Goal: Information Seeking & Learning: Learn about a topic

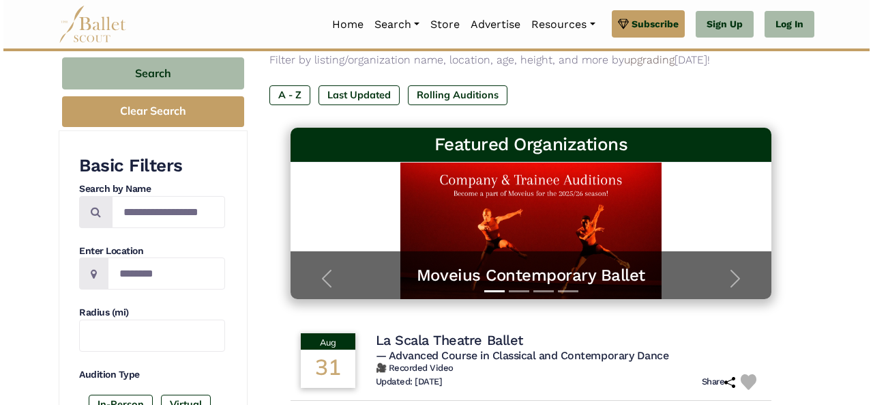
scroll to position [205, 0]
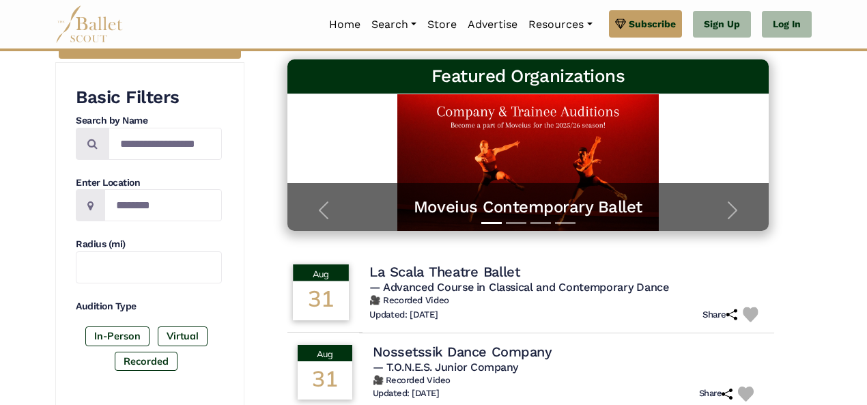
click at [439, 272] on h4 "La Scala Theatre Ballet" at bounding box center [444, 271] width 150 height 18
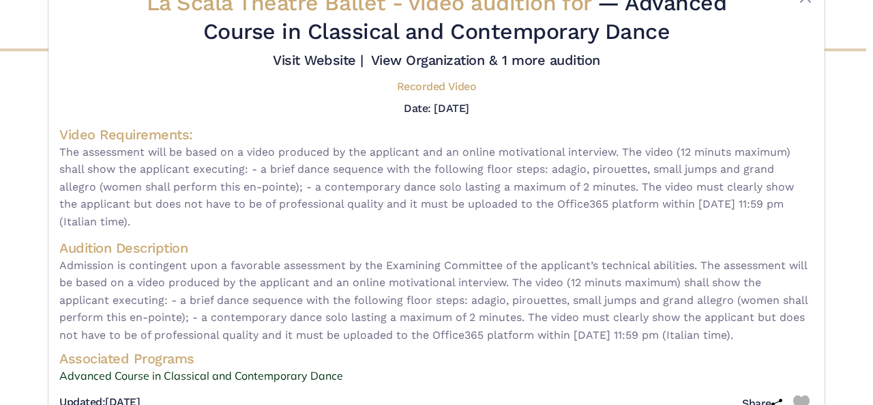
scroll to position [89, 0]
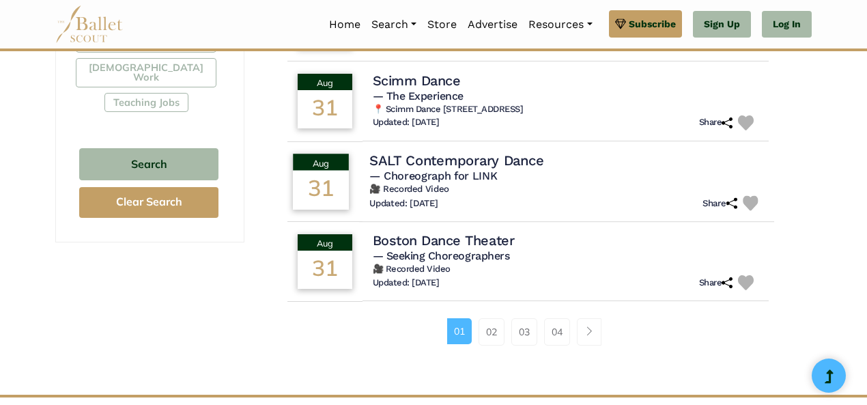
scroll to position [955, 0]
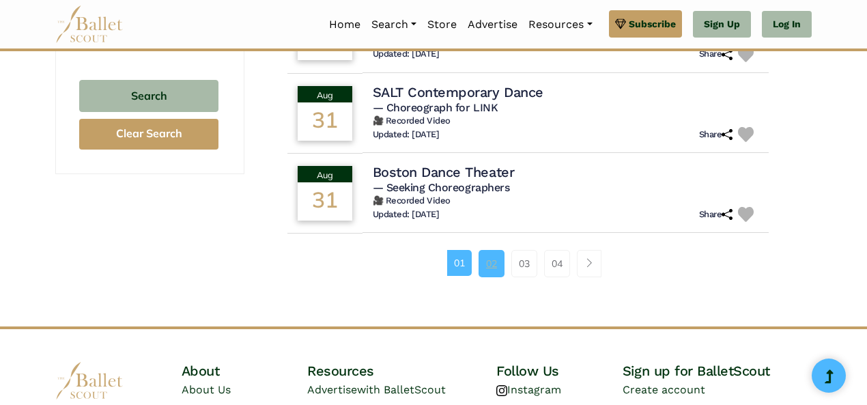
click at [492, 277] on link "02" at bounding box center [491, 263] width 26 height 27
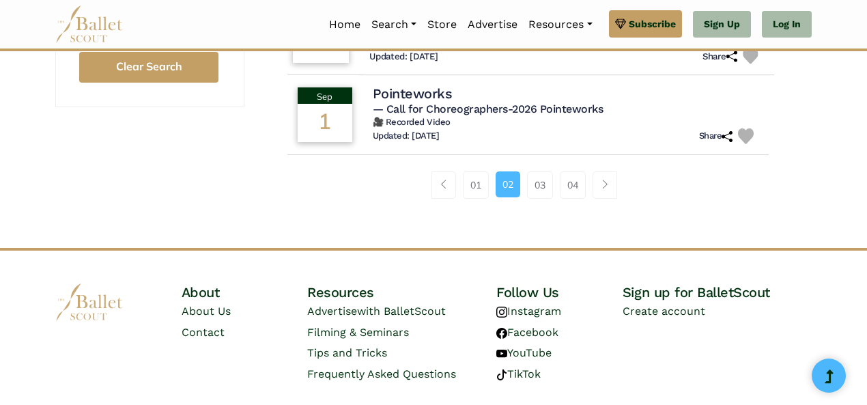
scroll to position [1023, 0]
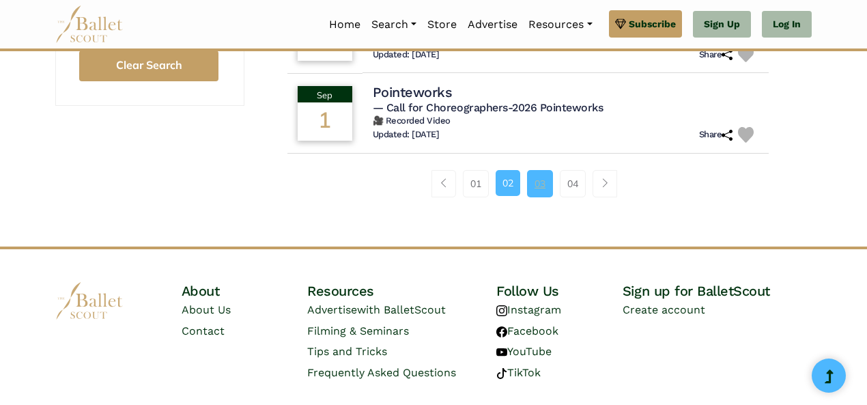
click at [542, 186] on link "03" at bounding box center [540, 183] width 26 height 27
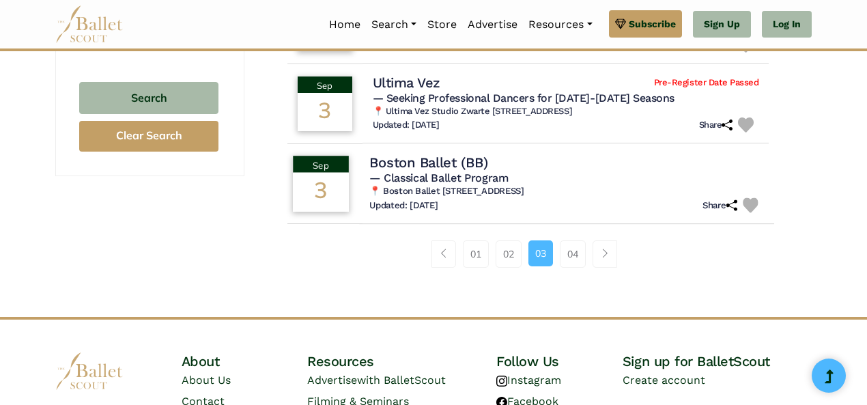
scroll to position [955, 0]
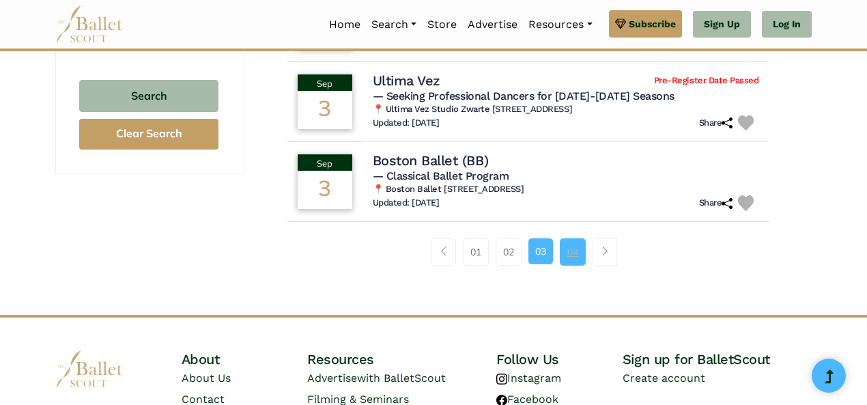
click at [565, 257] on link "04" at bounding box center [572, 251] width 26 height 27
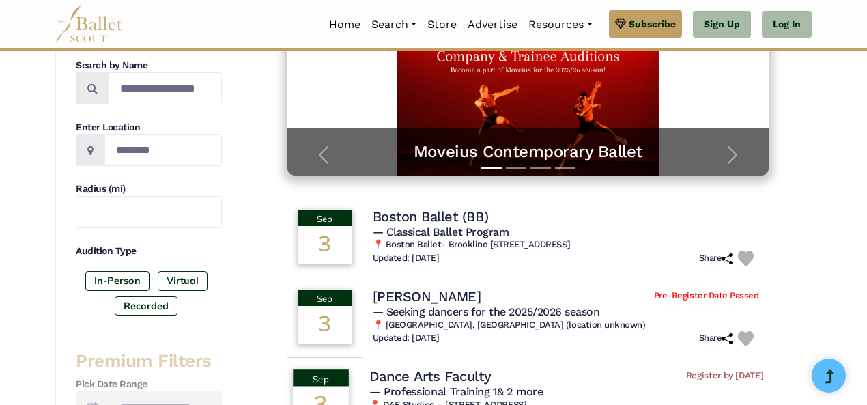
scroll to position [68, 0]
